Goal: Information Seeking & Learning: Check status

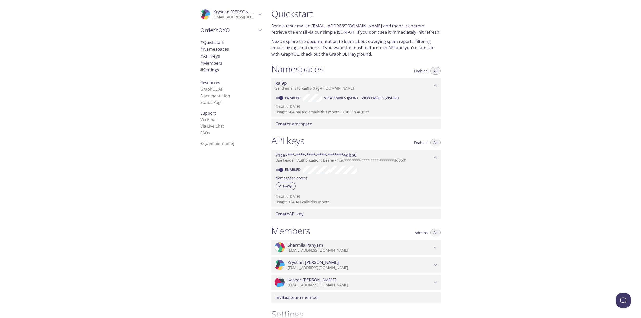
drag, startPoint x: 341, startPoint y: 97, endPoint x: 333, endPoint y: 97, distance: 8.3
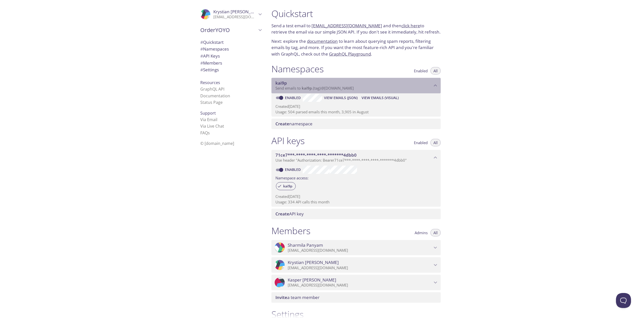
drag, startPoint x: 333, startPoint y: 97, endPoint x: 406, endPoint y: 92, distance: 73.0
click at [406, 92] on div "kai9p Send emails to kai9p . {tag} @[DOMAIN_NAME]" at bounding box center [355, 86] width 169 height 16
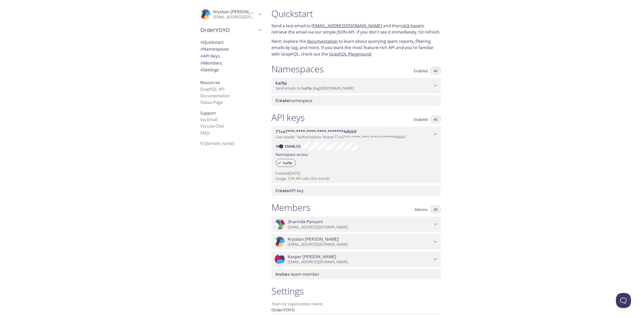
click at [389, 90] on p "Send emails to kai9p . {tag} @[DOMAIN_NAME]" at bounding box center [353, 88] width 157 height 5
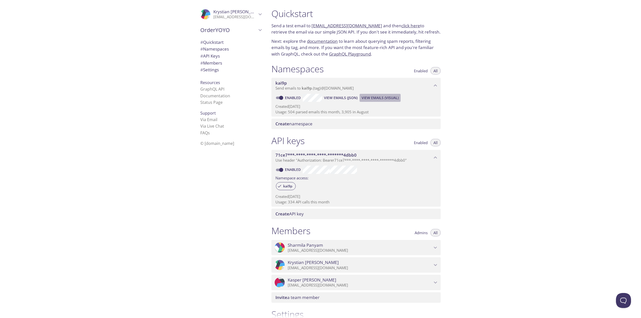
click at [378, 98] on span "View Emails (Visual)" at bounding box center [379, 98] width 37 height 6
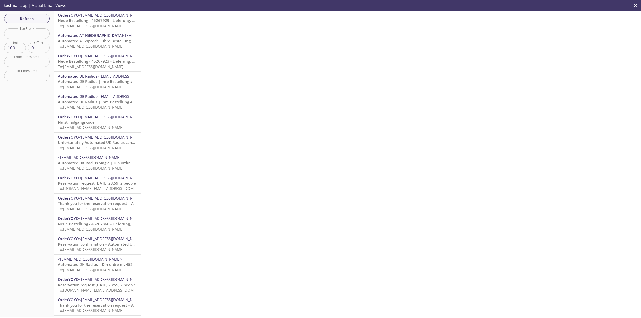
click at [121, 23] on span "Neue Bestellung - 45267929 - Lieferung, VORBESTELLUNG für [DATE] 17:30" at bounding box center [125, 20] width 135 height 5
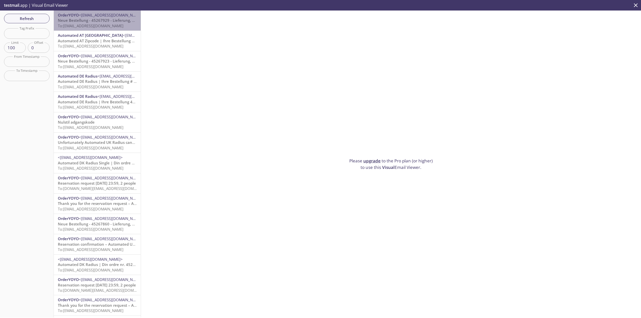
click at [123, 23] on span "To: [EMAIL_ADDRESS][DOMAIN_NAME]" at bounding box center [91, 25] width 66 height 5
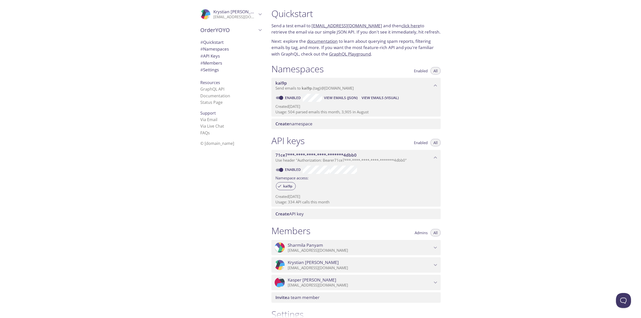
drag, startPoint x: 337, startPoint y: 98, endPoint x: 333, endPoint y: 98, distance: 4.5
click at [333, 98] on span "View Emails (JSON)" at bounding box center [341, 98] width 34 height 6
